Goal: Task Accomplishment & Management: Complete application form

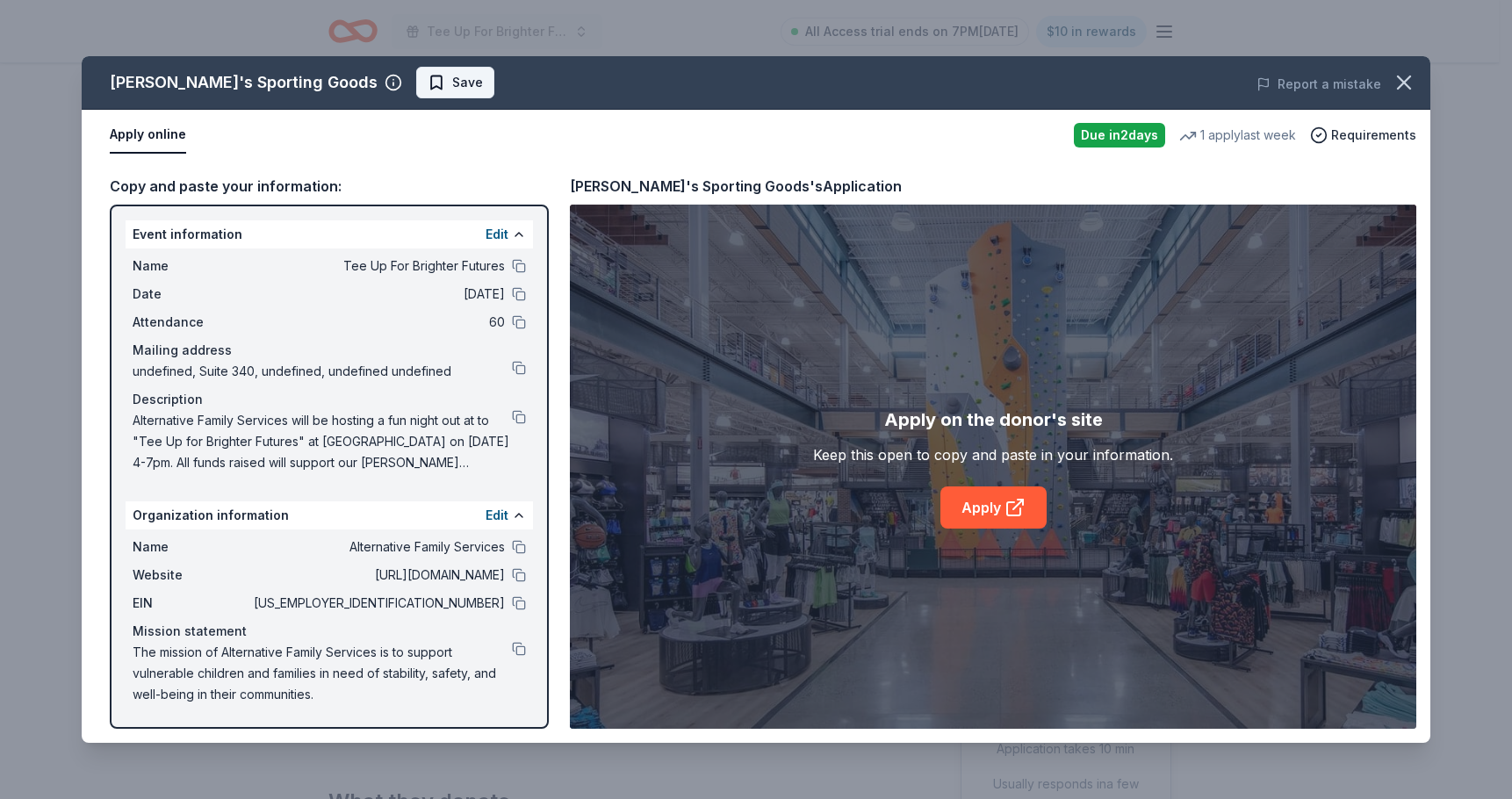
click at [428, 77] on span "Save" at bounding box center [456, 83] width 55 height 21
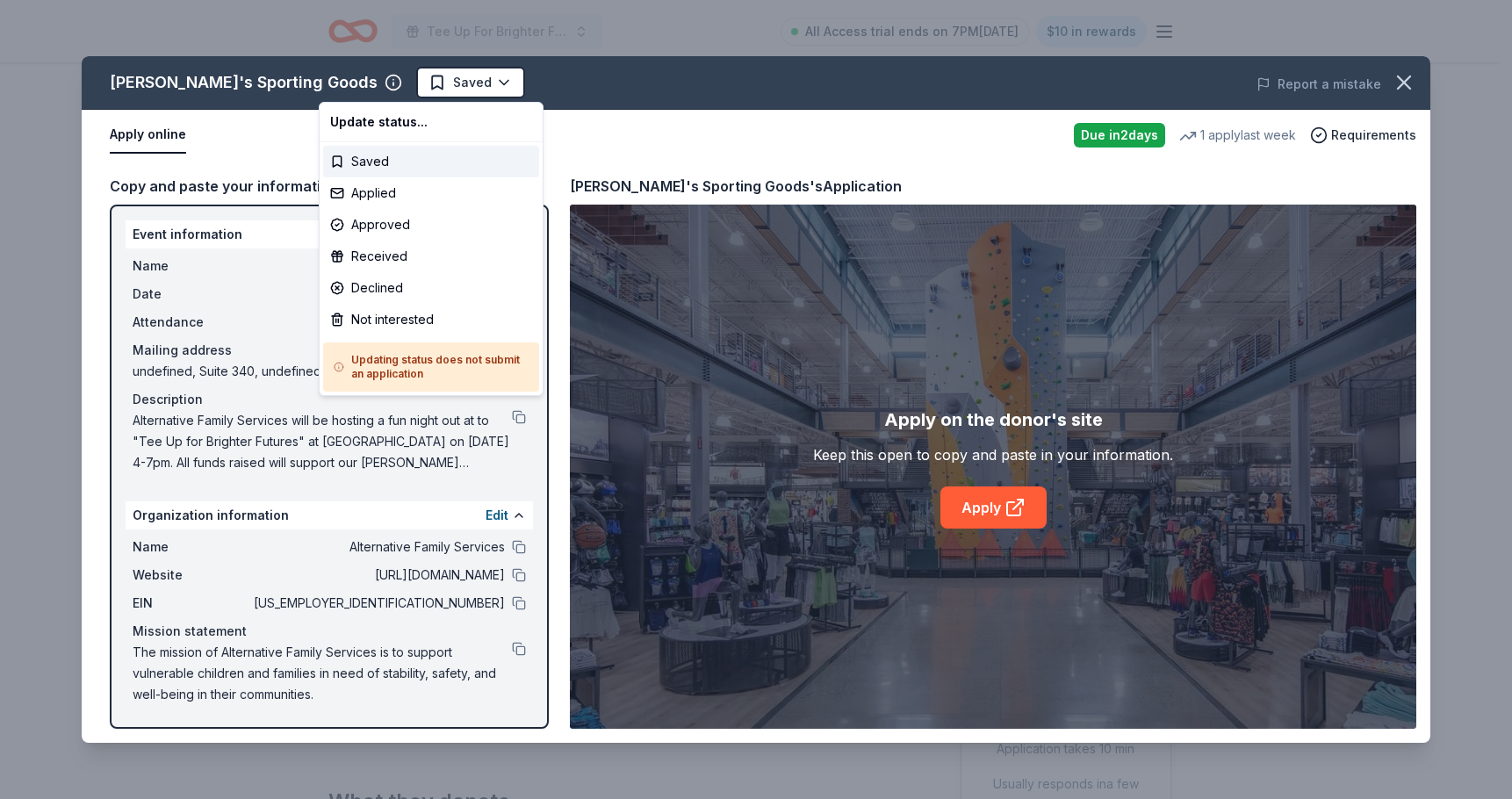
click at [384, 89] on html "Tee Up For Brighter Futures All Access trial ends on 7PM, 9/22 $10 in rewards D…" at bounding box center [756, 400] width 1512 height 799
click at [397, 190] on div "Applied" at bounding box center [431, 192] width 216 height 31
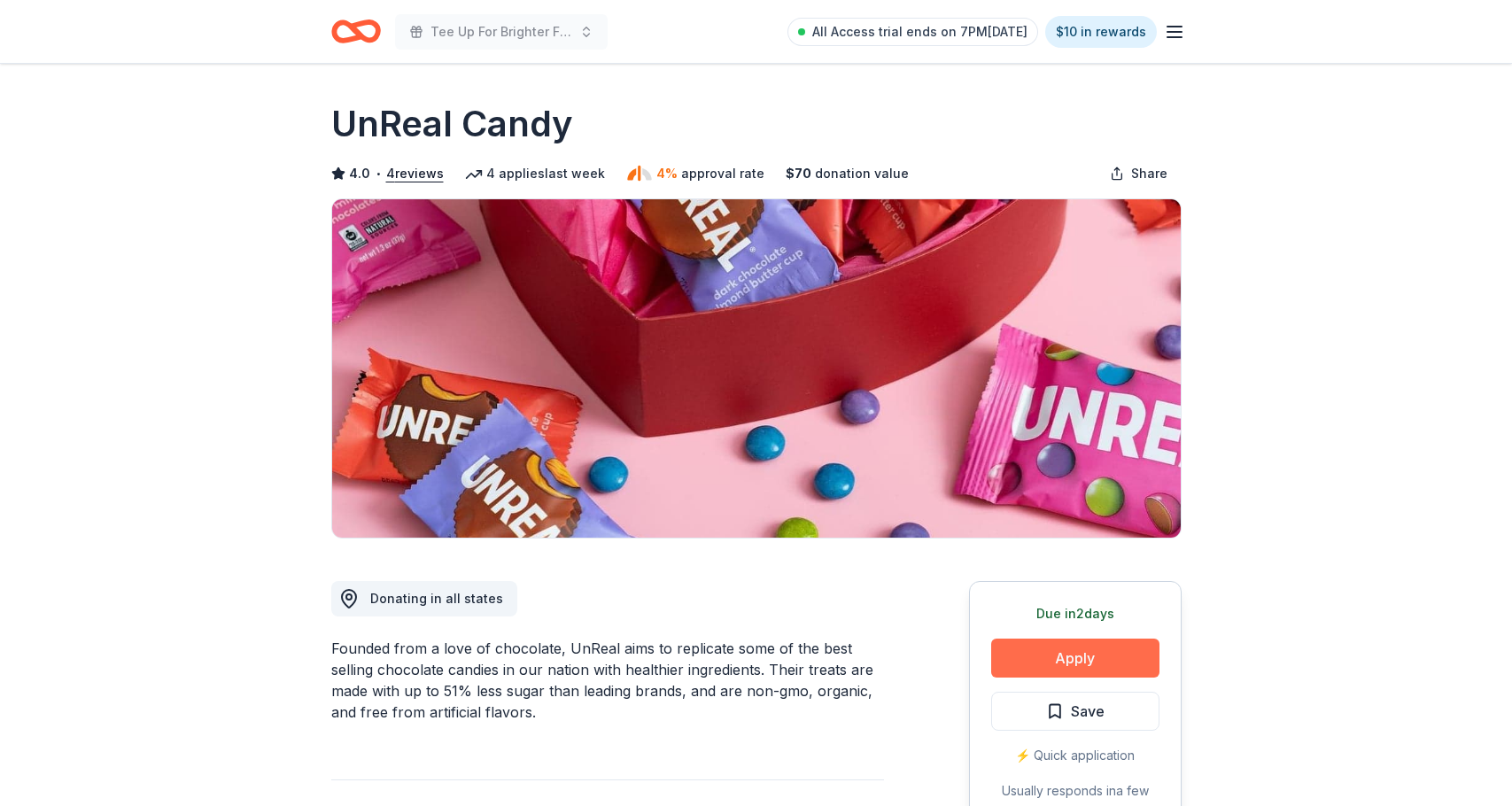
click at [1073, 648] on button "Apply" at bounding box center [1075, 658] width 168 height 39
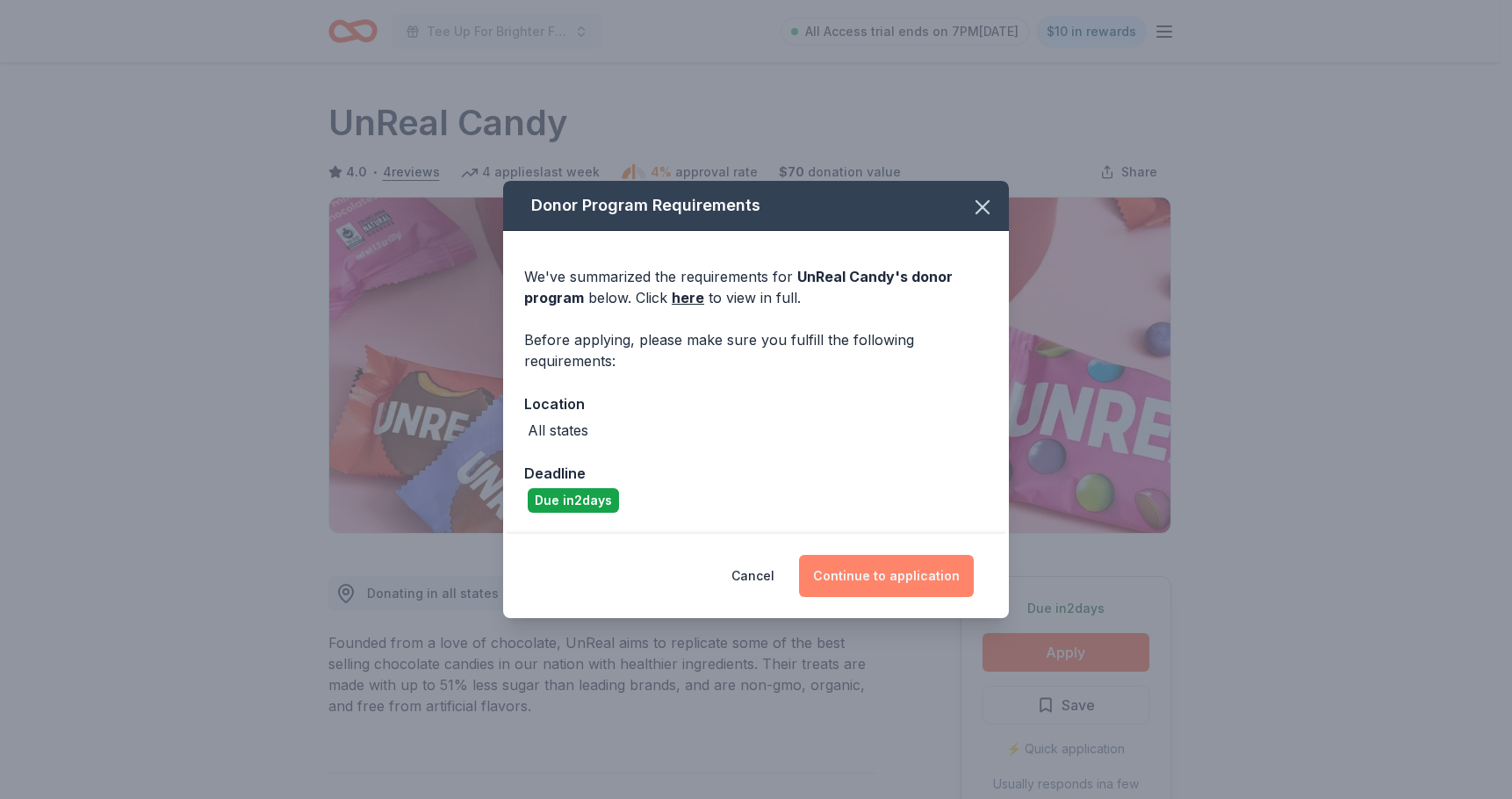
click at [894, 586] on button "Continue to application" at bounding box center [886, 575] width 175 height 42
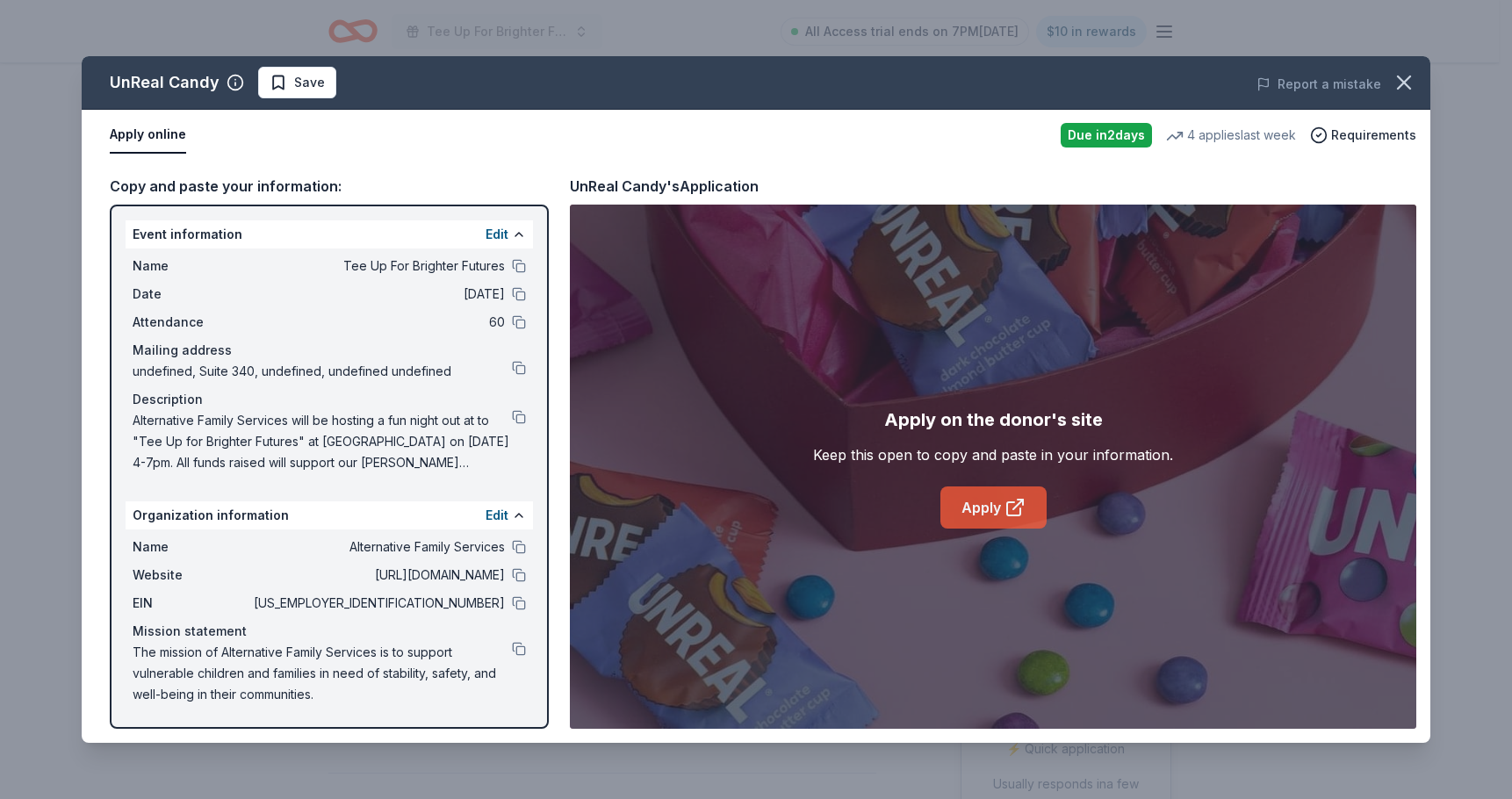
click at [961, 498] on link "Apply" at bounding box center [994, 507] width 107 height 42
click at [1008, 496] on link "Apply" at bounding box center [994, 507] width 107 height 42
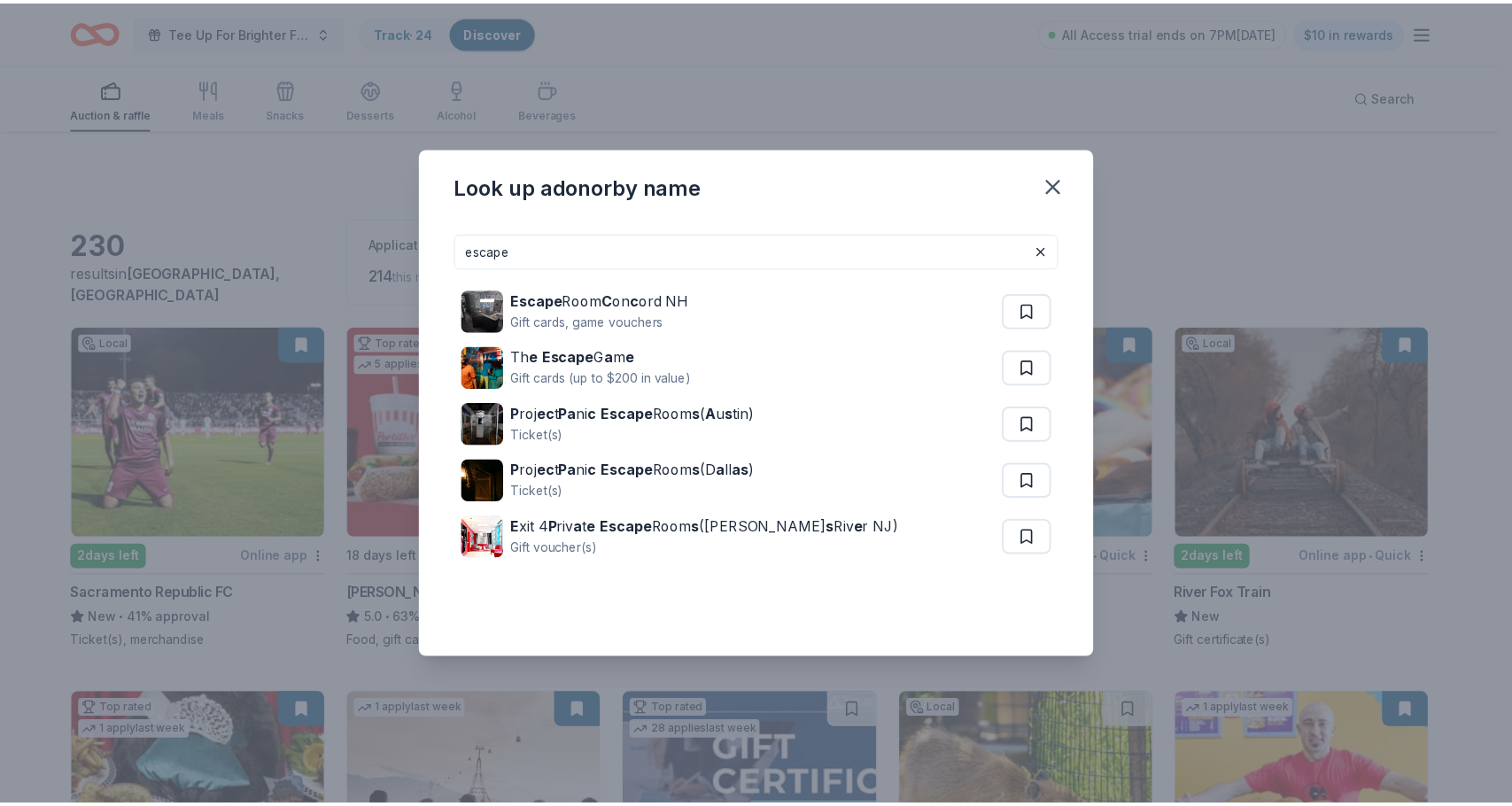
scroll to position [10259, 0]
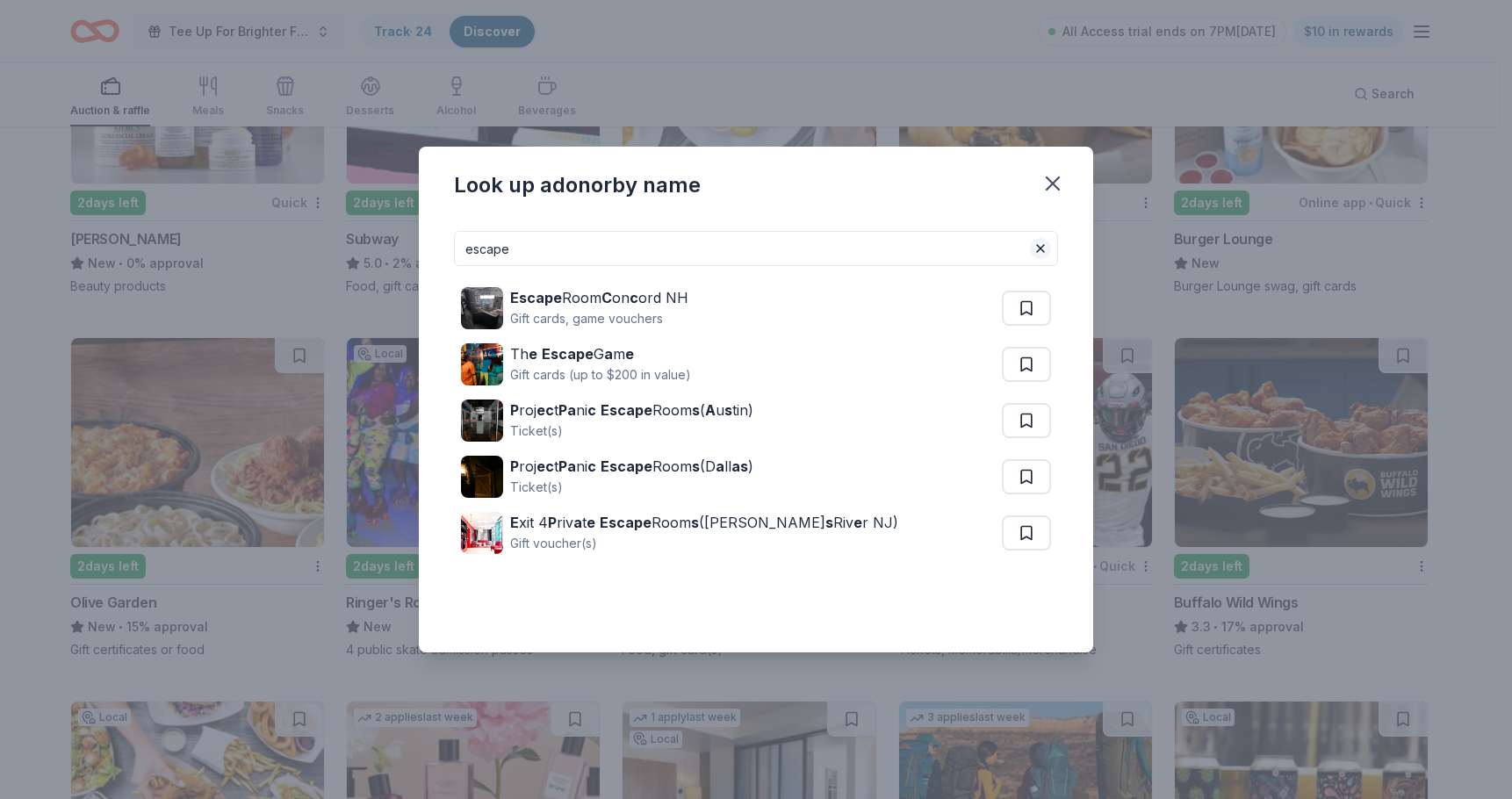
click at [1040, 244] on button at bounding box center [1040, 248] width 21 height 21
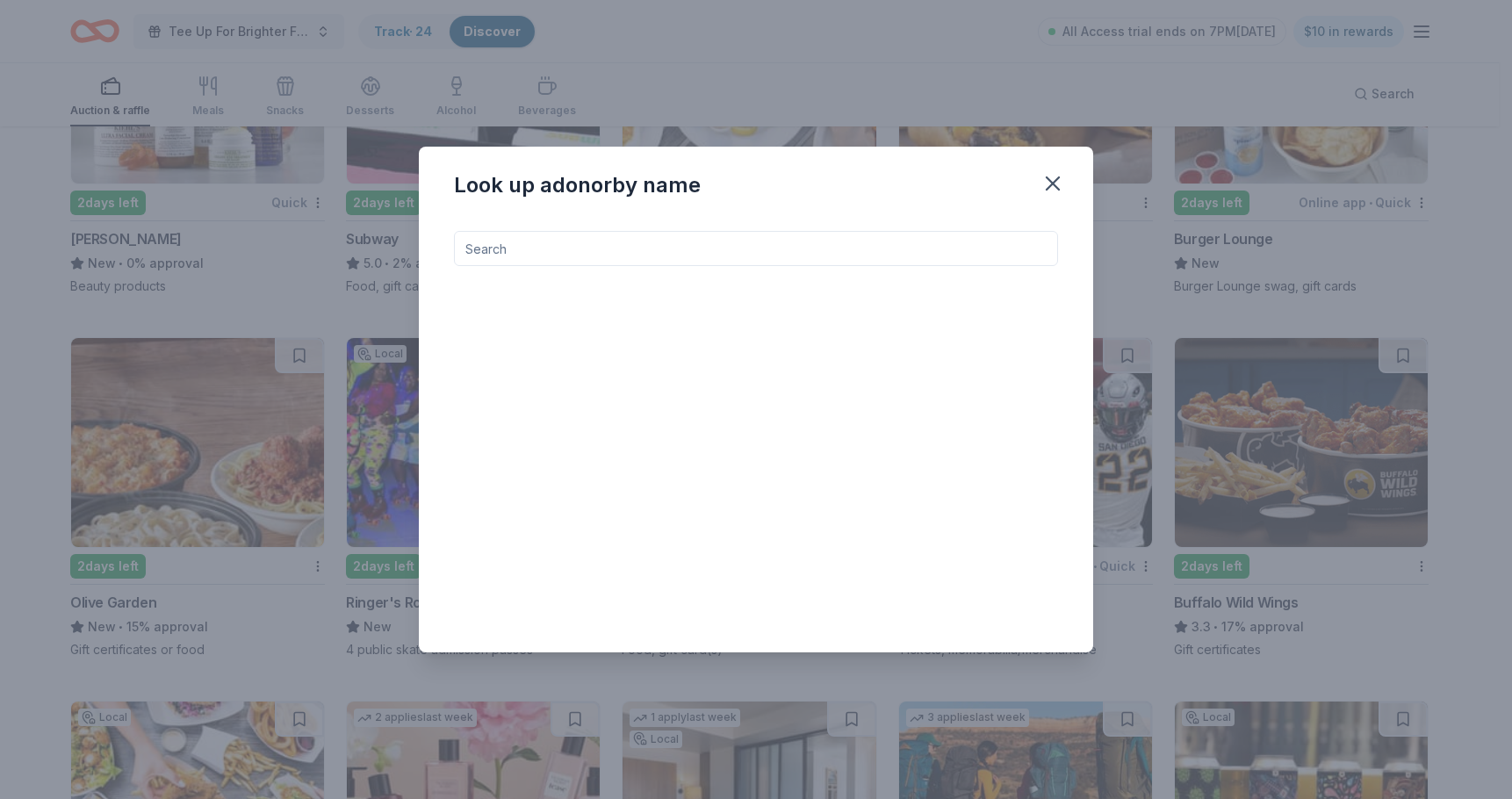
click at [731, 246] on input at bounding box center [755, 248] width 604 height 35
type input "benihana"
click at [1062, 179] on icon "button" at bounding box center [1053, 184] width 25 height 25
